Goal: Find specific page/section: Find specific page/section

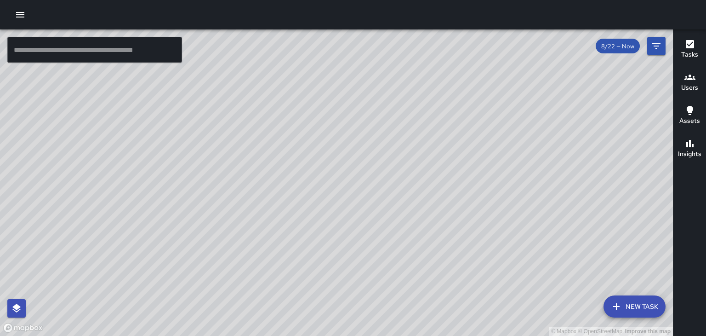
click at [689, 89] on h6 "Users" at bounding box center [689, 88] width 17 height 10
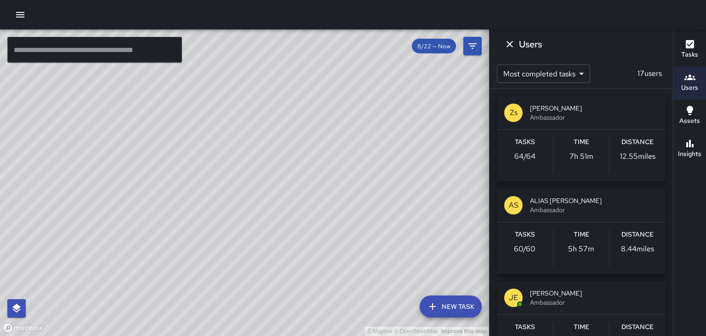
click at [575, 200] on span "ALIAS [PERSON_NAME]" at bounding box center [594, 200] width 128 height 9
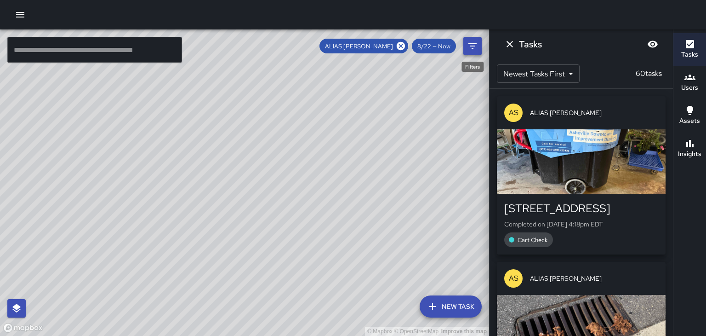
click at [473, 46] on icon "Filters" at bounding box center [473, 46] width 8 height 6
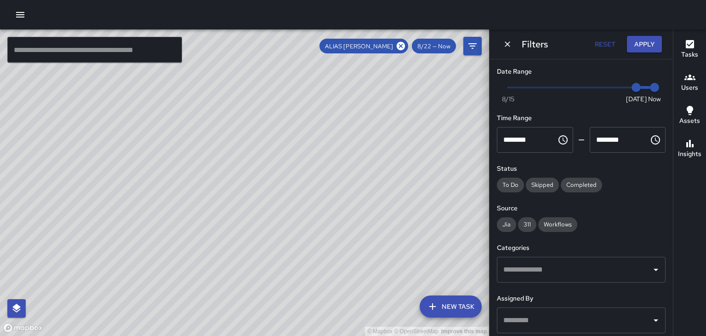
click at [579, 240] on div "Date Range Now [DATE] [DATE] 7:07 pm Time Range ******** ​ ******** ​ Status To…" at bounding box center [581, 197] width 183 height 276
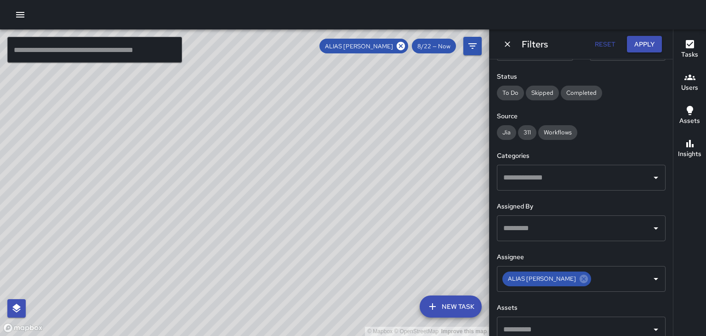
scroll to position [106, 0]
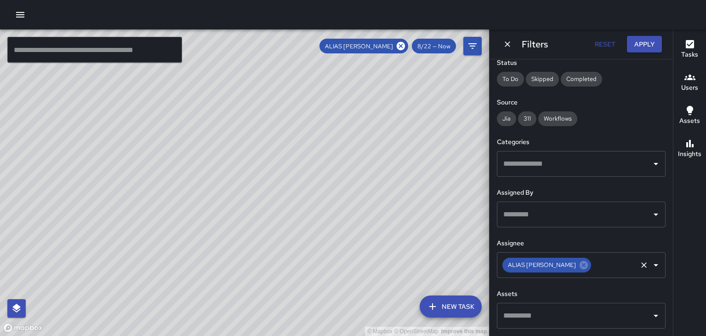
click at [657, 267] on icon "Open" at bounding box center [656, 264] width 11 height 11
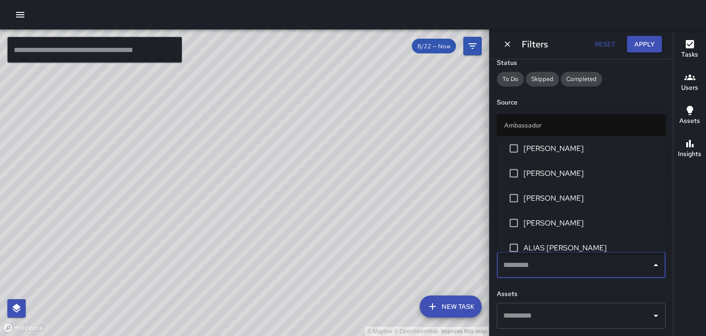
click at [568, 227] on span "[PERSON_NAME]" at bounding box center [591, 222] width 135 height 11
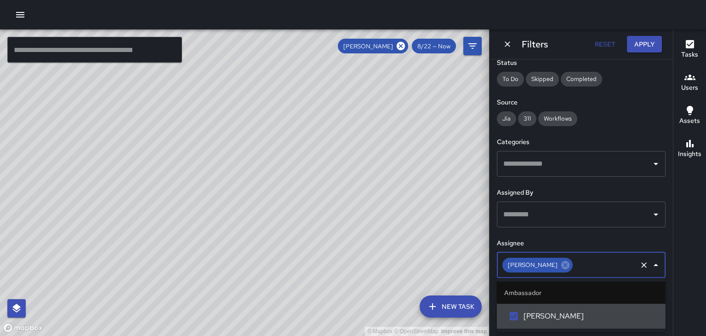
click at [584, 261] on input "text" at bounding box center [605, 264] width 62 height 17
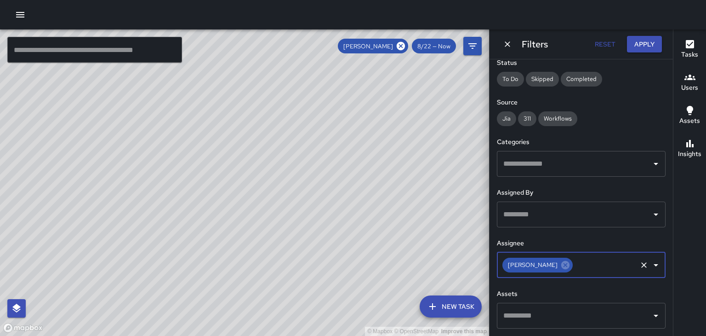
click at [584, 261] on input "text" at bounding box center [605, 264] width 62 height 17
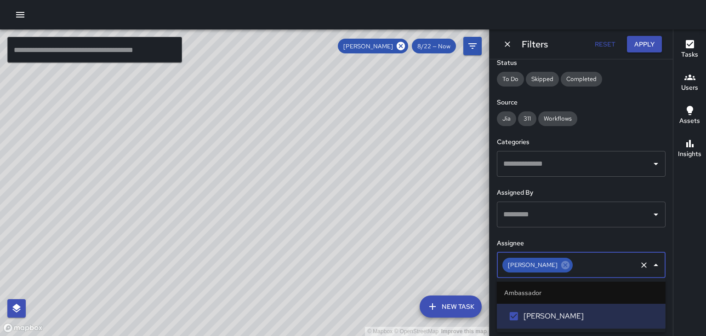
type input "*"
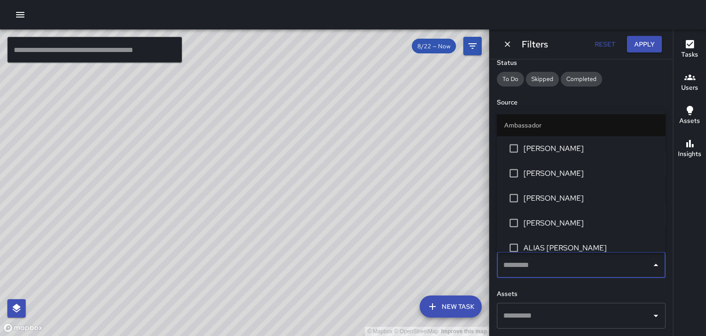
click at [699, 214] on div "Tasks Users Assets Insights" at bounding box center [689, 182] width 33 height 306
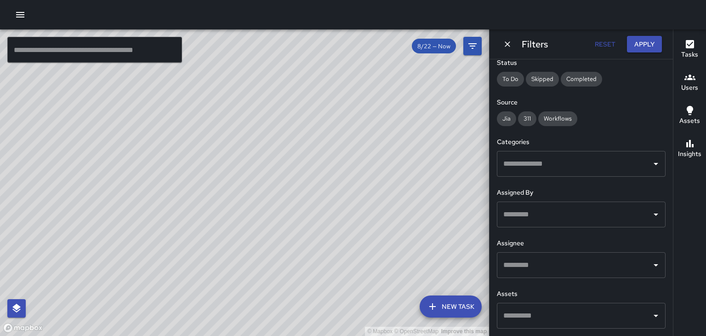
click at [578, 216] on input "text" at bounding box center [574, 214] width 147 height 17
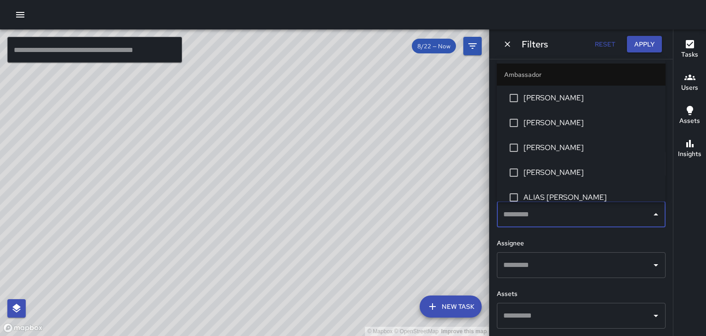
click at [568, 171] on span "[PERSON_NAME]" at bounding box center [591, 172] width 135 height 11
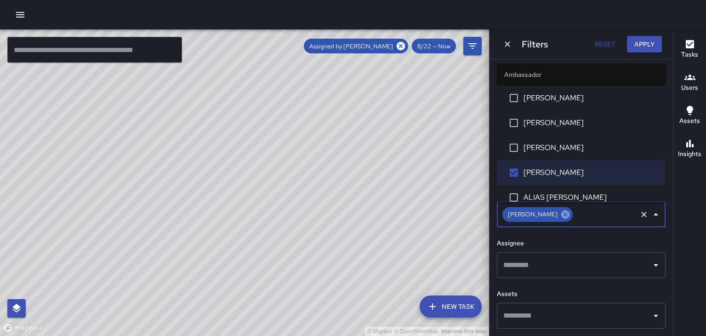
click at [560, 215] on icon at bounding box center [565, 214] width 10 height 10
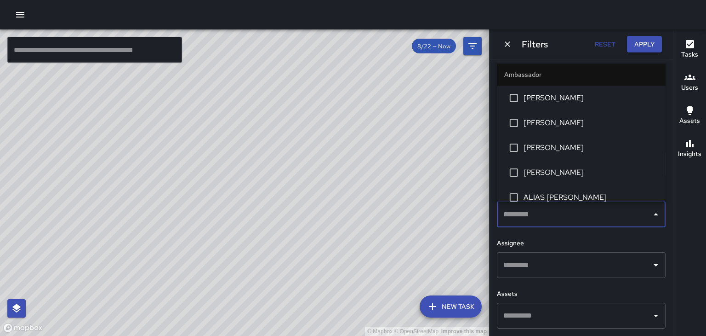
click at [549, 269] on input "text" at bounding box center [574, 264] width 147 height 17
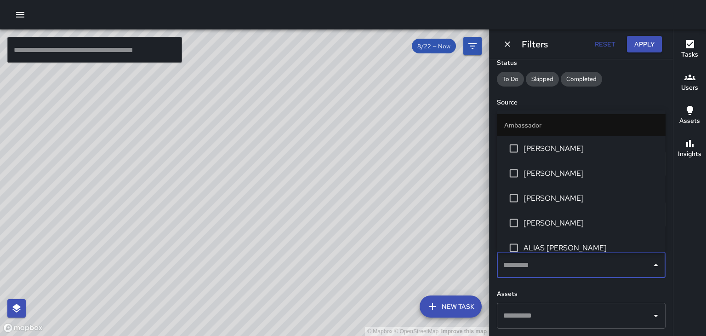
click at [556, 226] on span "[PERSON_NAME]" at bounding box center [591, 222] width 135 height 11
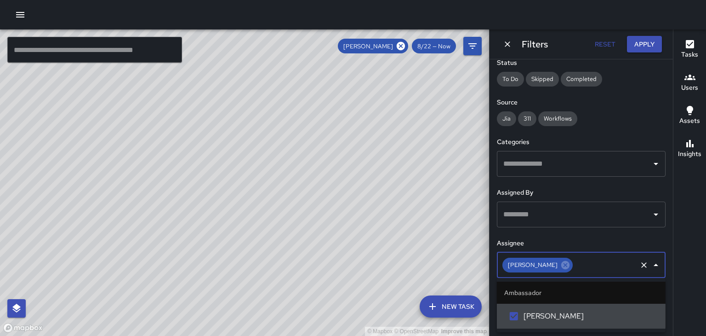
click at [645, 265] on icon "Clear" at bounding box center [644, 264] width 9 height 9
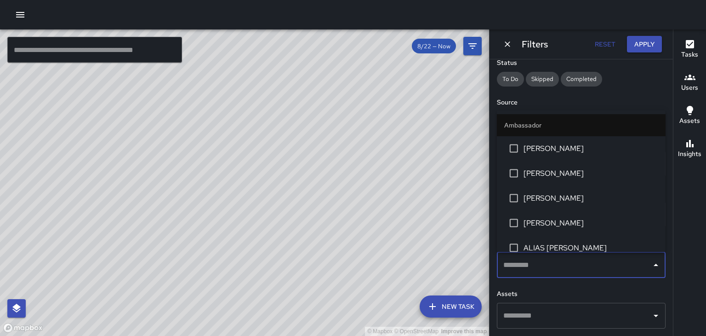
click at [687, 240] on div "Tasks Users Assets Insights" at bounding box center [689, 182] width 33 height 306
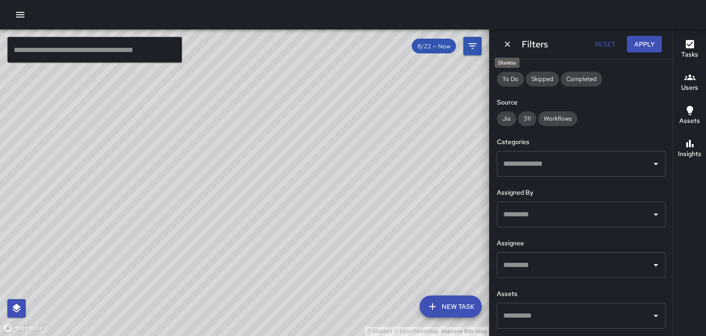
click at [510, 45] on icon "Dismiss" at bounding box center [507, 44] width 9 height 9
